Goal: Answer question/provide support

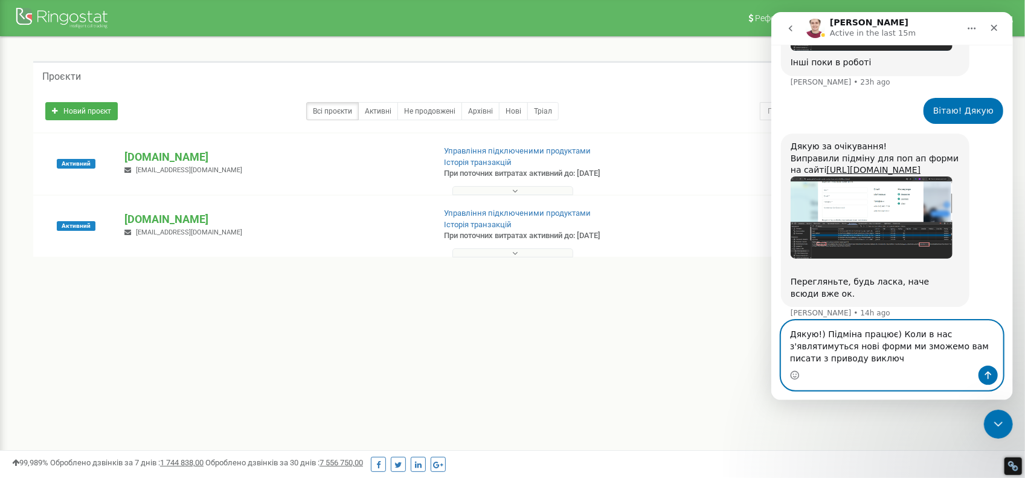
scroll to position [719, 0]
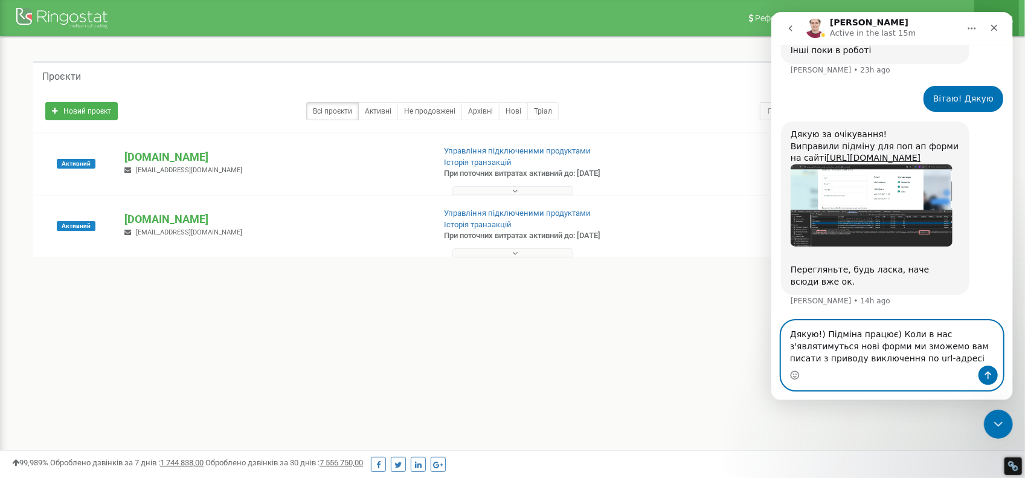
paste textarea "&key=tt-partnership"
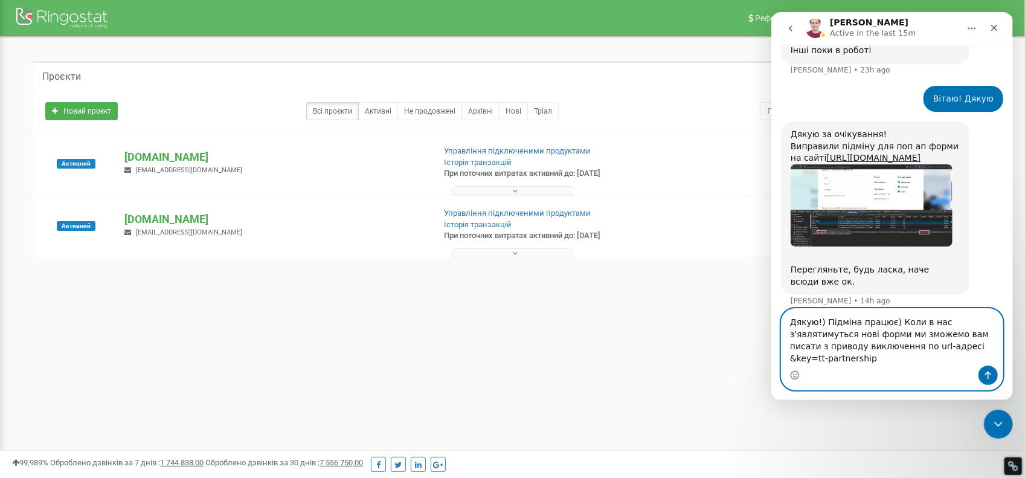
click at [892, 360] on textarea "Дякую!) Підміна працює) Коли в нас з'являтимуться нові форми ми зможемо вам пис…" at bounding box center [891, 337] width 221 height 57
click at [971, 358] on textarea "Дякую!) Підміна працює) Коли в нас з'являтимуться нові форми ми зможемо вам пис…" at bounding box center [891, 337] width 221 height 57
type textarea "Дякую!) Підміна працює) Коли в нас з'являтимуться нові форми ми зможемо вам пис…"
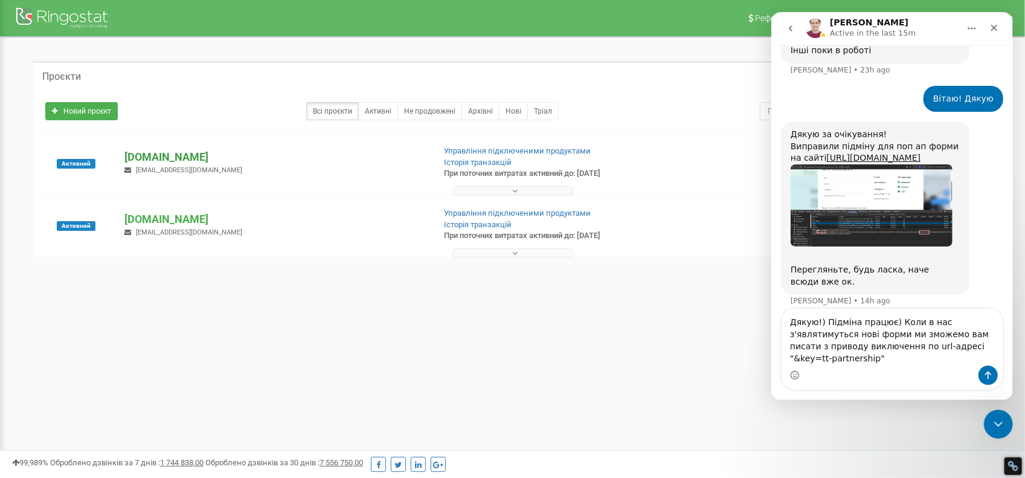
drag, startPoint x: 144, startPoint y: 152, endPoint x: 126, endPoint y: 152, distance: 17.5
click at [126, 152] on p "[DOMAIN_NAME]" at bounding box center [274, 157] width 300 height 16
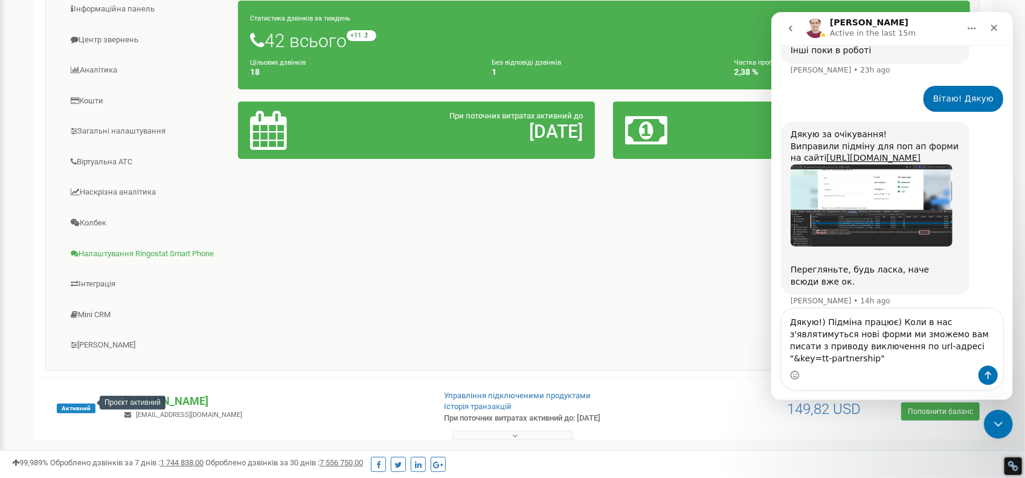
scroll to position [121, 0]
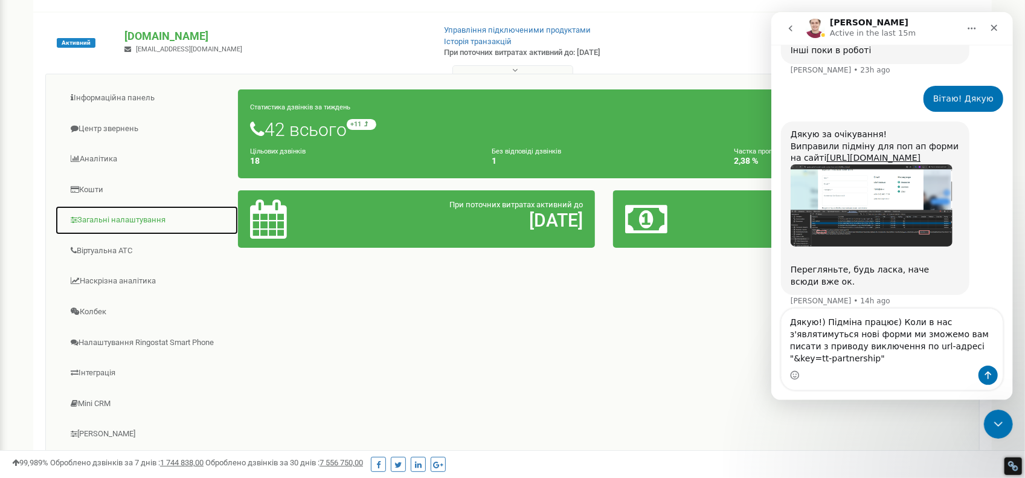
click at [109, 218] on link "Загальні налаштування" at bounding box center [147, 220] width 184 height 30
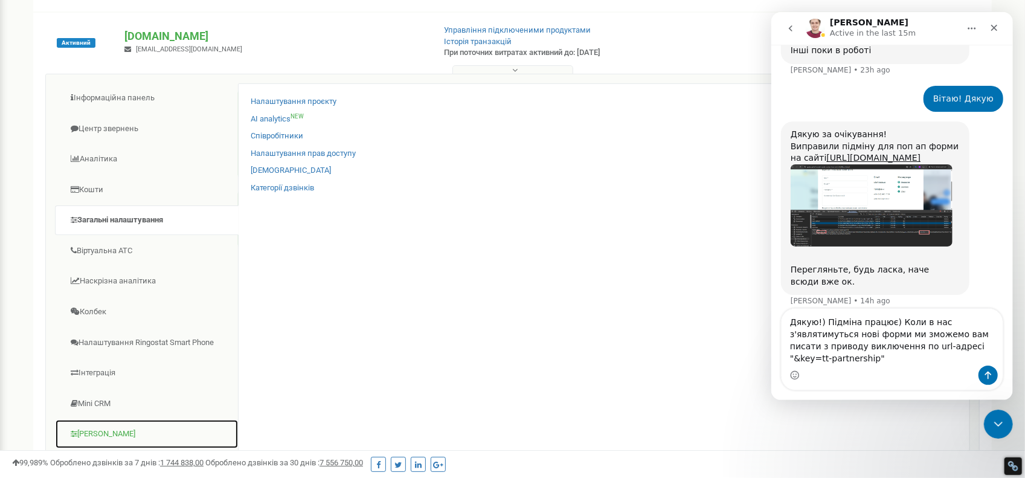
click at [91, 439] on link "[PERSON_NAME]" at bounding box center [147, 434] width 184 height 30
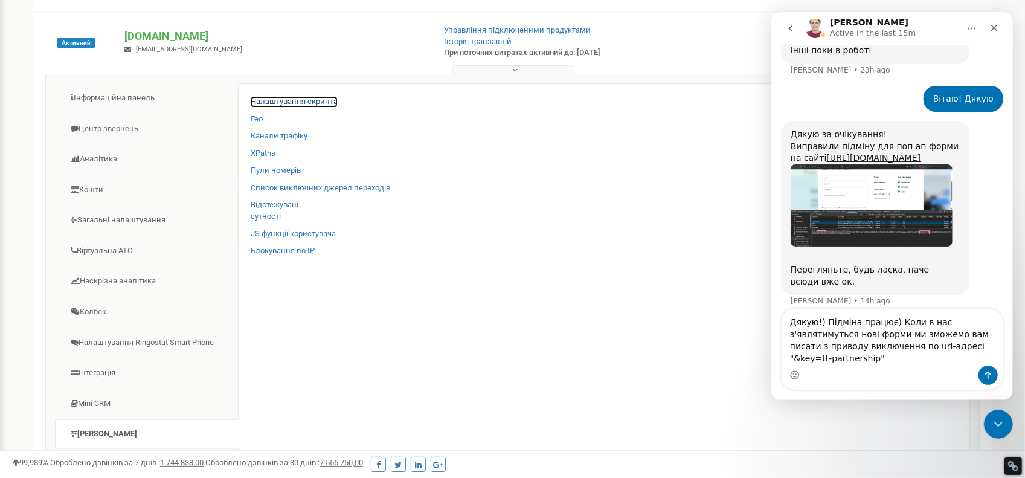
click at [311, 97] on link "Налаштування скрипта" at bounding box center [294, 101] width 87 height 11
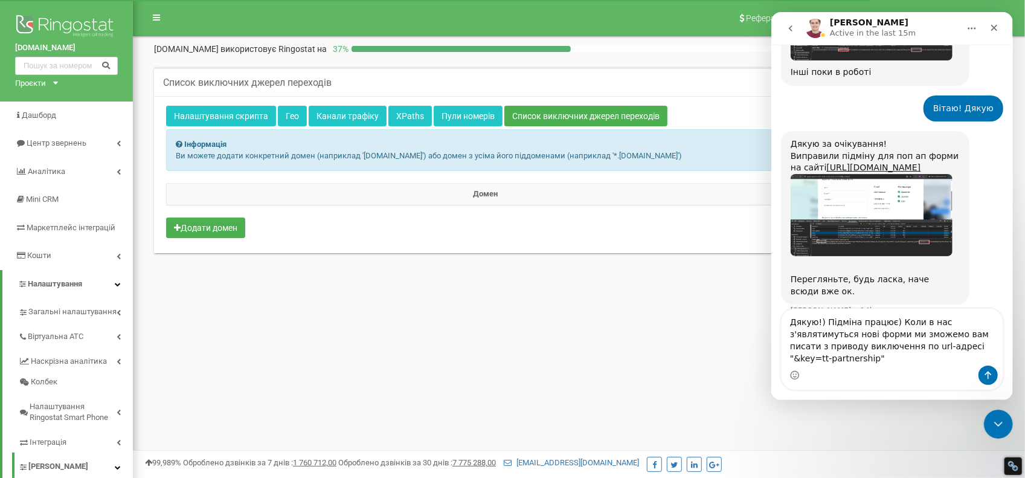
scroll to position [707, 0]
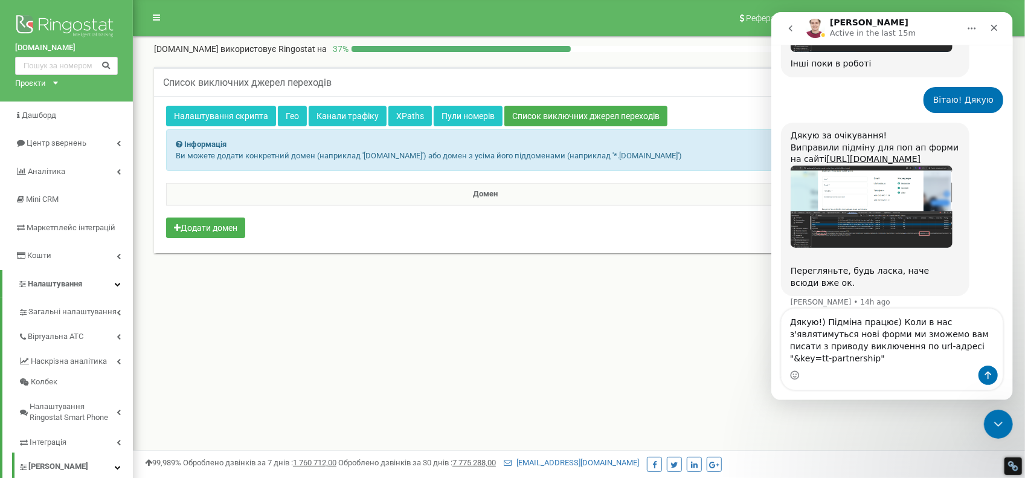
drag, startPoint x: 890, startPoint y: 334, endPoint x: 980, endPoint y: 356, distance: 92.6
click at [980, 356] on textarea "Дякую!) Підміна працює) Коли в нас з'являтимуться нові форми ми зможемо вам пис…" at bounding box center [891, 337] width 221 height 57
type textarea "Дякую!) Підміна працює)"
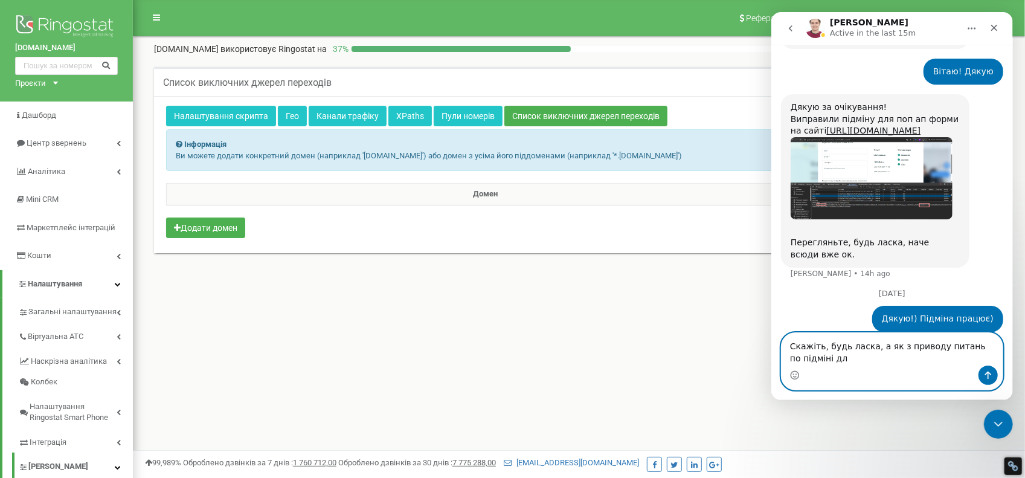
scroll to position [748, 0]
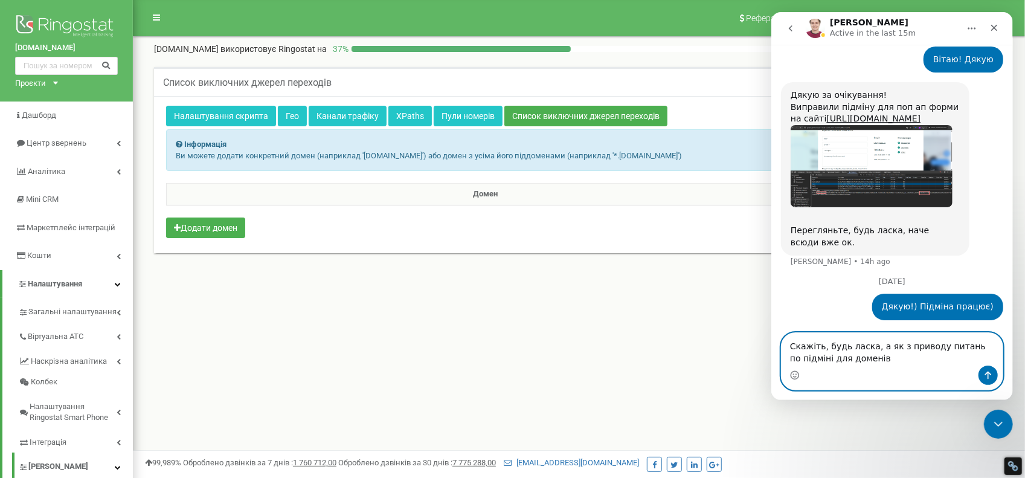
type textarea "Скажіть, будь ласка, а як з приводу питань по підміні для доменів?"
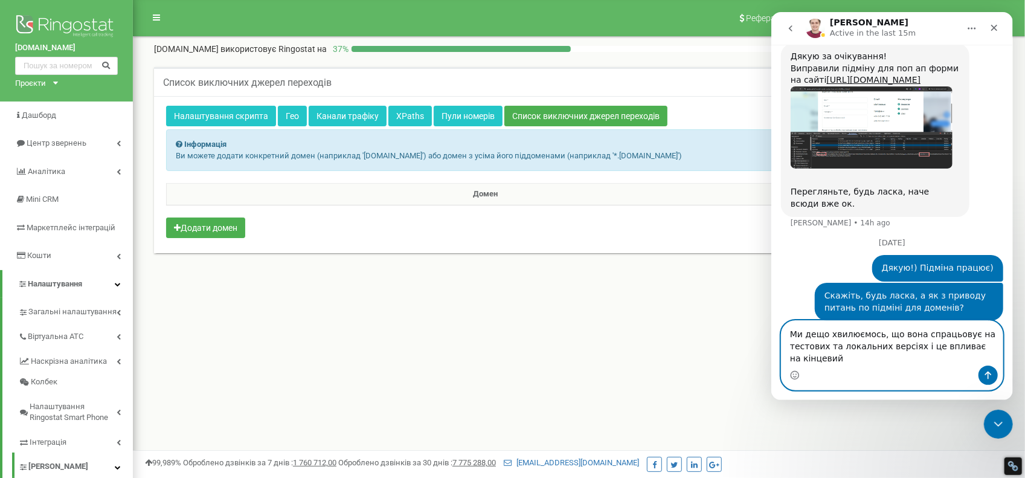
scroll to position [799, 0]
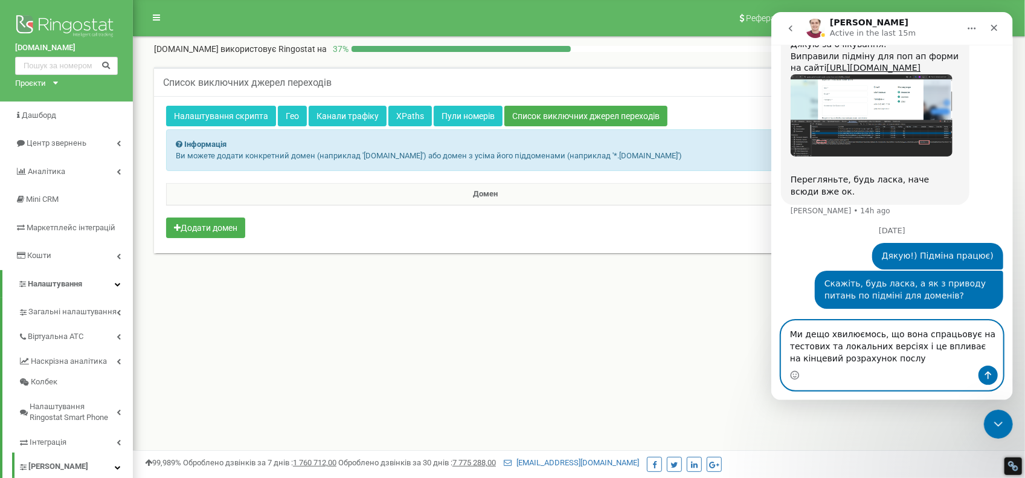
type textarea "Ми дещо хвилюємось, що вона спрацьовує на тестових та локальних версіях і це вп…"
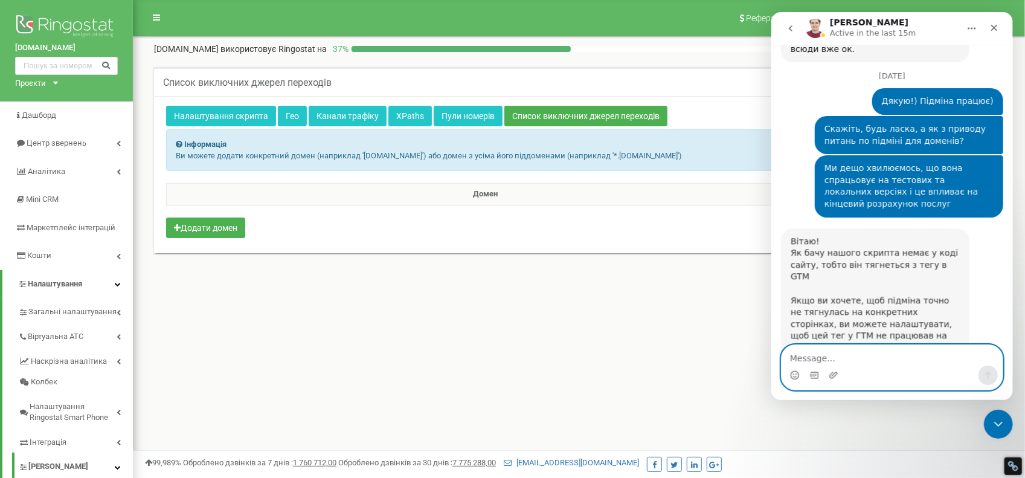
scroll to position [957, 0]
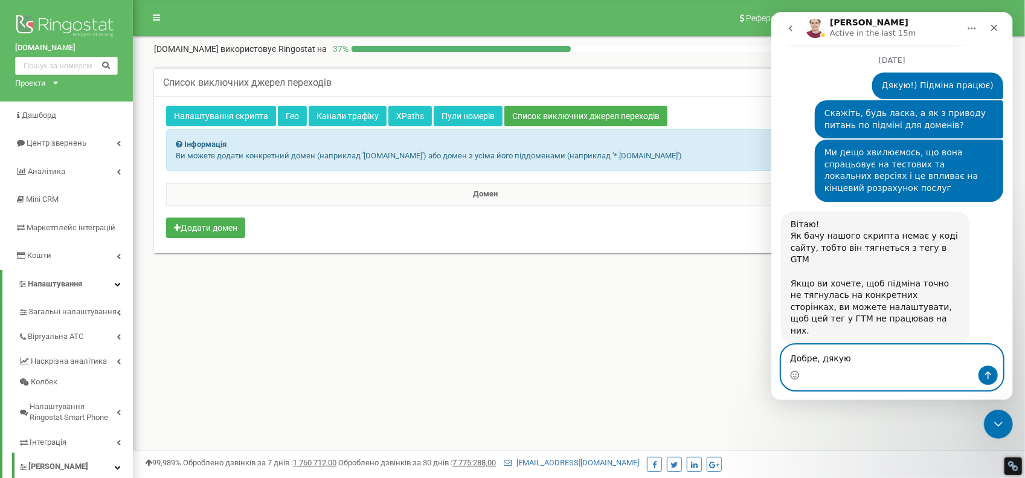
type textarea "Добре, дякую!"
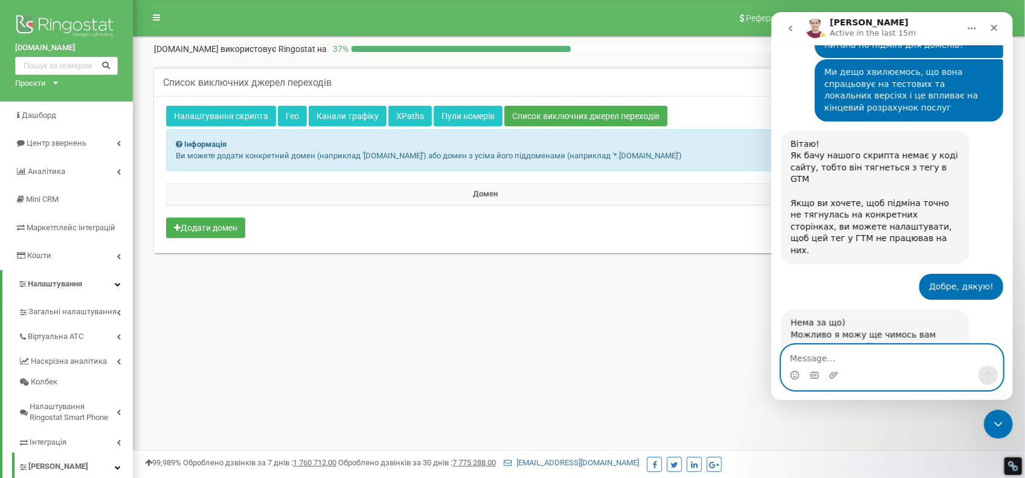
scroll to position [1052, 0]
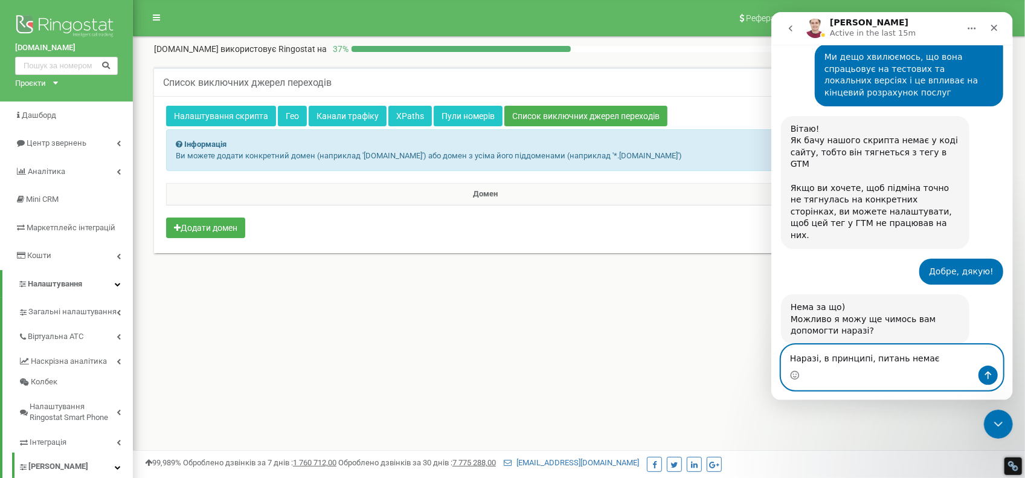
type textarea "Наразі, в принципі, питань немає)"
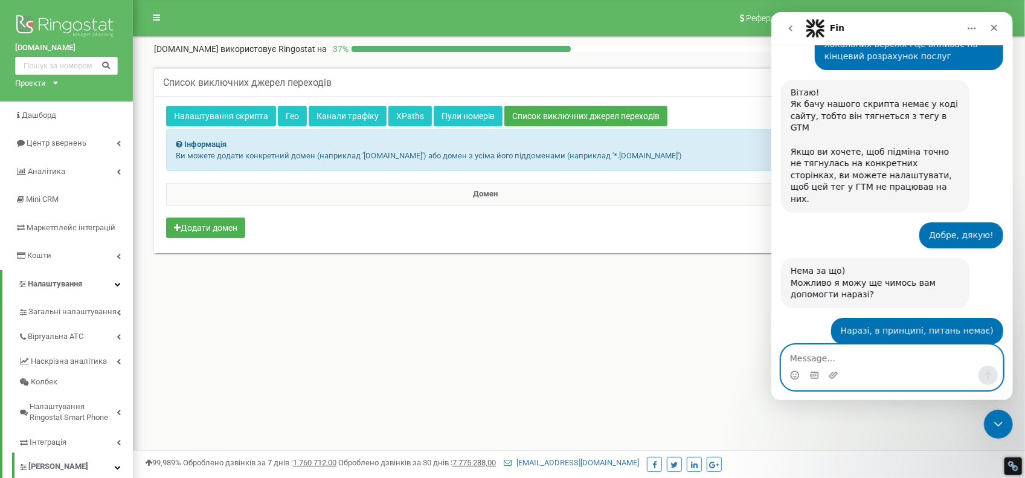
scroll to position [1344, 0]
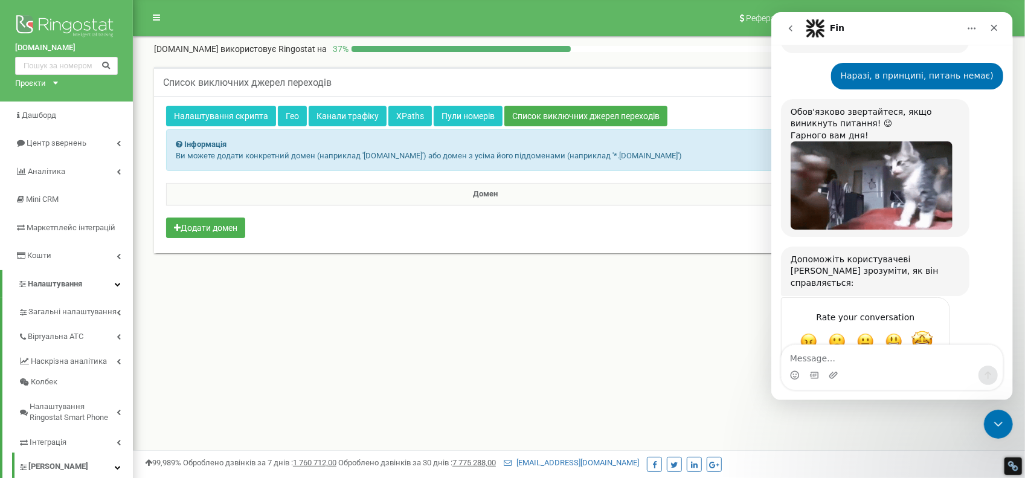
click at [925, 330] on span "Amazing" at bounding box center [922, 341] width 22 height 22
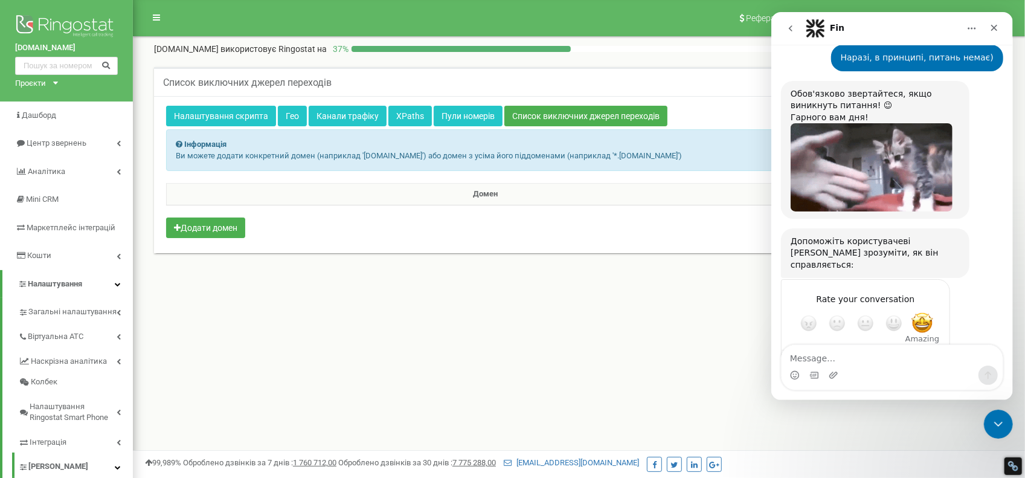
scroll to position [1376, 0]
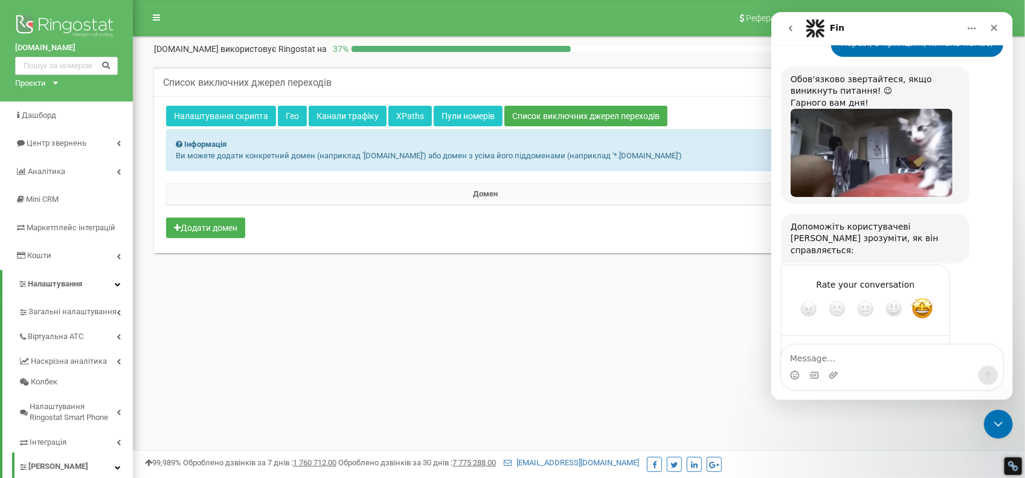
click at [930, 340] on div "Submit" at bounding box center [928, 352] width 24 height 24
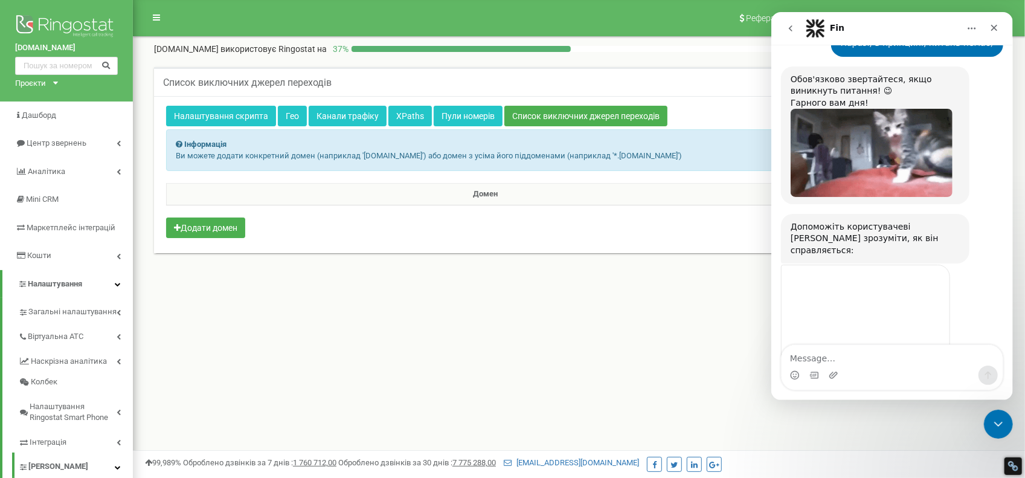
scroll to position [1329, 0]
